Goal: Task Accomplishment & Management: Complete application form

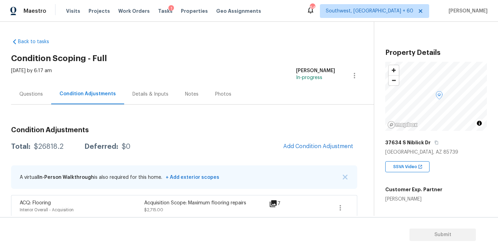
scroll to position [84, 0]
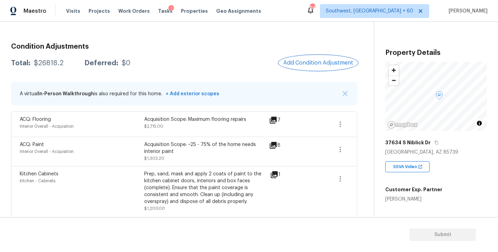
click at [328, 66] on span "Add Condition Adjustment" at bounding box center [318, 63] width 70 height 6
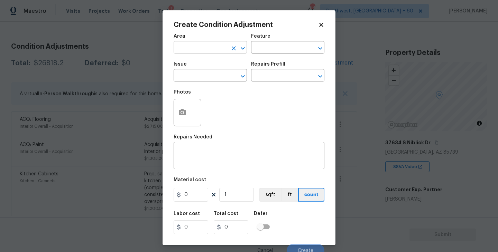
click at [199, 50] on input "text" at bounding box center [200, 48] width 54 height 11
click at [210, 76] on li "Interior Overall" at bounding box center [209, 74] width 73 height 11
type input "Interior Overall"
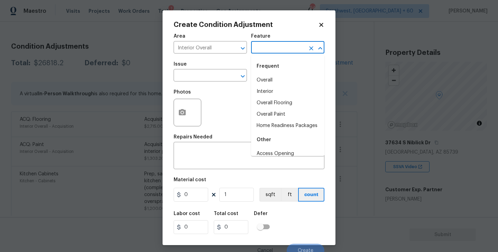
click at [277, 50] on input "text" at bounding box center [278, 48] width 54 height 11
click at [279, 114] on li "Overall Paint" at bounding box center [287, 114] width 73 height 11
type input "Overall Paint"
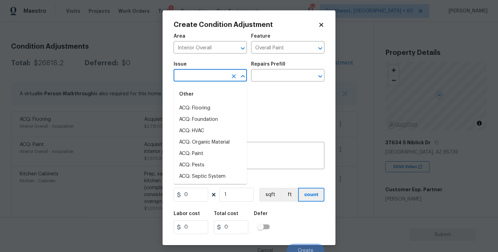
click at [208, 73] on input "text" at bounding box center [200, 76] width 54 height 11
click at [211, 166] on li "Interior Paint" at bounding box center [209, 165] width 73 height 11
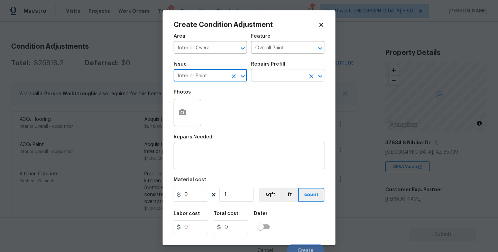
type input "Interior Paint"
click at [263, 72] on input "text" at bounding box center [278, 76] width 54 height 11
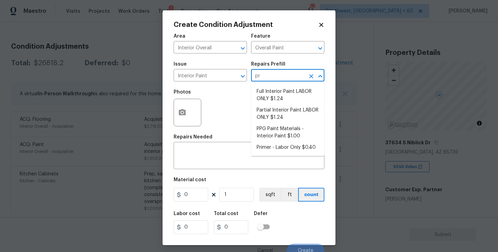
type input "pri"
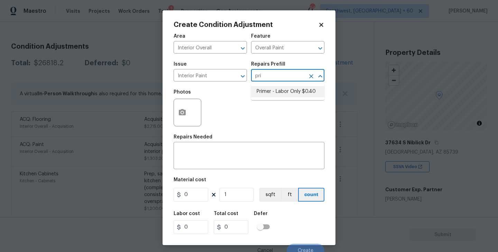
click at [264, 94] on li "Primer - Labor Only $0.40" at bounding box center [287, 91] width 73 height 11
type textarea "Interior primer - PRIMER PROVIDED BY OPENDOOR - All nails, screws, drywall anch…"
type input "0.4"
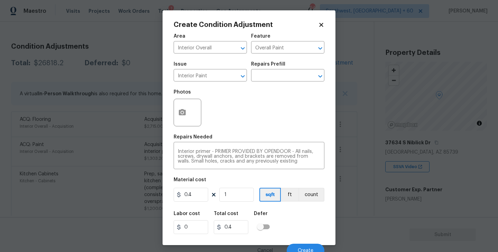
click at [190, 121] on div at bounding box center [187, 113] width 28 height 28
click at [236, 140] on div "Repairs Needed" at bounding box center [248, 139] width 151 height 9
click at [178, 119] on button "button" at bounding box center [182, 112] width 17 height 27
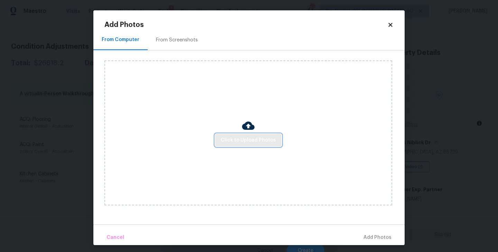
click at [246, 146] on button "Click to Upload Photos" at bounding box center [248, 140] width 66 height 13
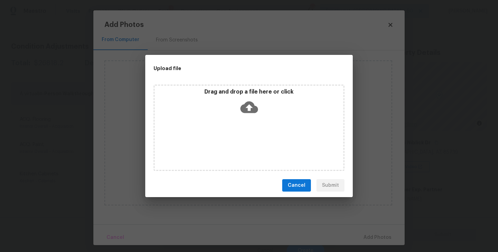
click at [252, 129] on div "Drag and drop a file here or click" at bounding box center [248, 128] width 191 height 86
click at [295, 187] on span "Cancel" at bounding box center [296, 185] width 18 height 9
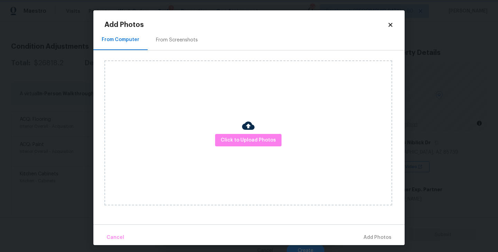
click at [434, 182] on body "Maestro Visits Projects Work Orders Tasks 1 Properties Geo Assignments 646 Sout…" at bounding box center [249, 126] width 498 height 252
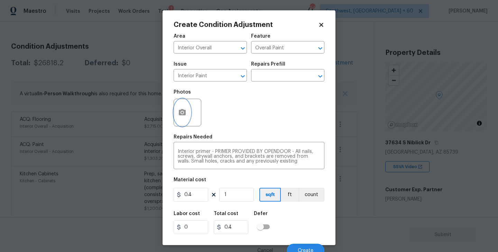
click at [434, 182] on body "Maestro Visits Projects Work Orders Tasks 1 Properties Geo Assignments 646 Sout…" at bounding box center [249, 126] width 498 height 252
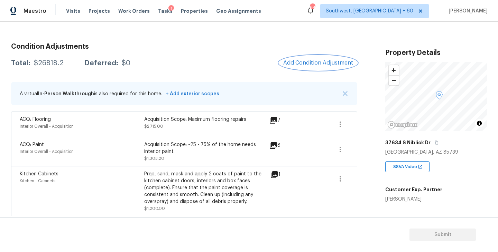
scroll to position [0, 0]
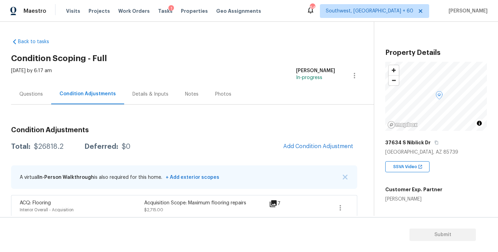
click at [38, 96] on div "Questions" at bounding box center [30, 94] width 23 height 7
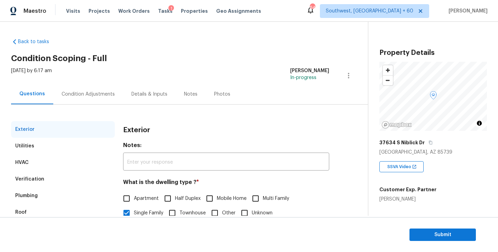
click at [102, 93] on div "Condition Adjustments" at bounding box center [88, 94] width 53 height 7
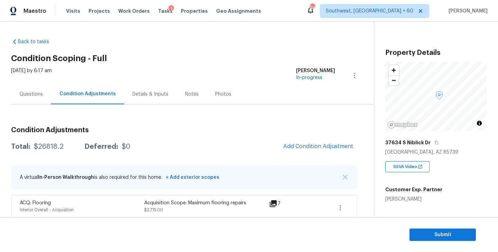
click at [438, 143] on div "37634 S Niblick Dr" at bounding box center [436, 142] width 102 height 12
click at [434, 142] on icon "button" at bounding box center [435, 143] width 3 height 4
click at [169, 56] on h2 "Condition Scoping - Full" at bounding box center [192, 58] width 362 height 7
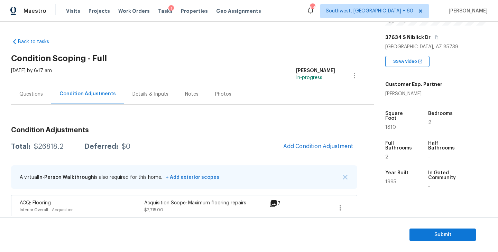
click at [53, 146] on div "$26818.2" at bounding box center [49, 146] width 30 height 7
copy div "$26818.2"
click at [37, 94] on div "Questions" at bounding box center [30, 94] width 23 height 7
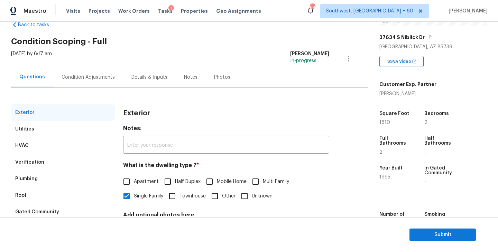
scroll to position [20, 0]
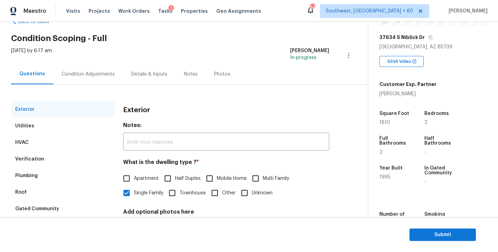
click at [105, 68] on div "Condition Adjustments" at bounding box center [88, 74] width 70 height 20
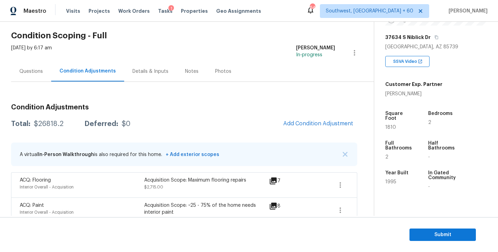
scroll to position [23, 0]
click at [413, 239] on button "Submit" at bounding box center [442, 235] width 66 height 13
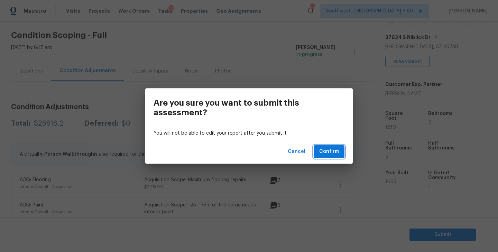
click at [336, 153] on span "Confirm" at bounding box center [329, 152] width 20 height 9
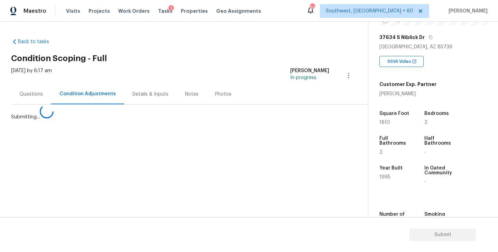
scroll to position [0, 0]
